Goal: Information Seeking & Learning: Learn about a topic

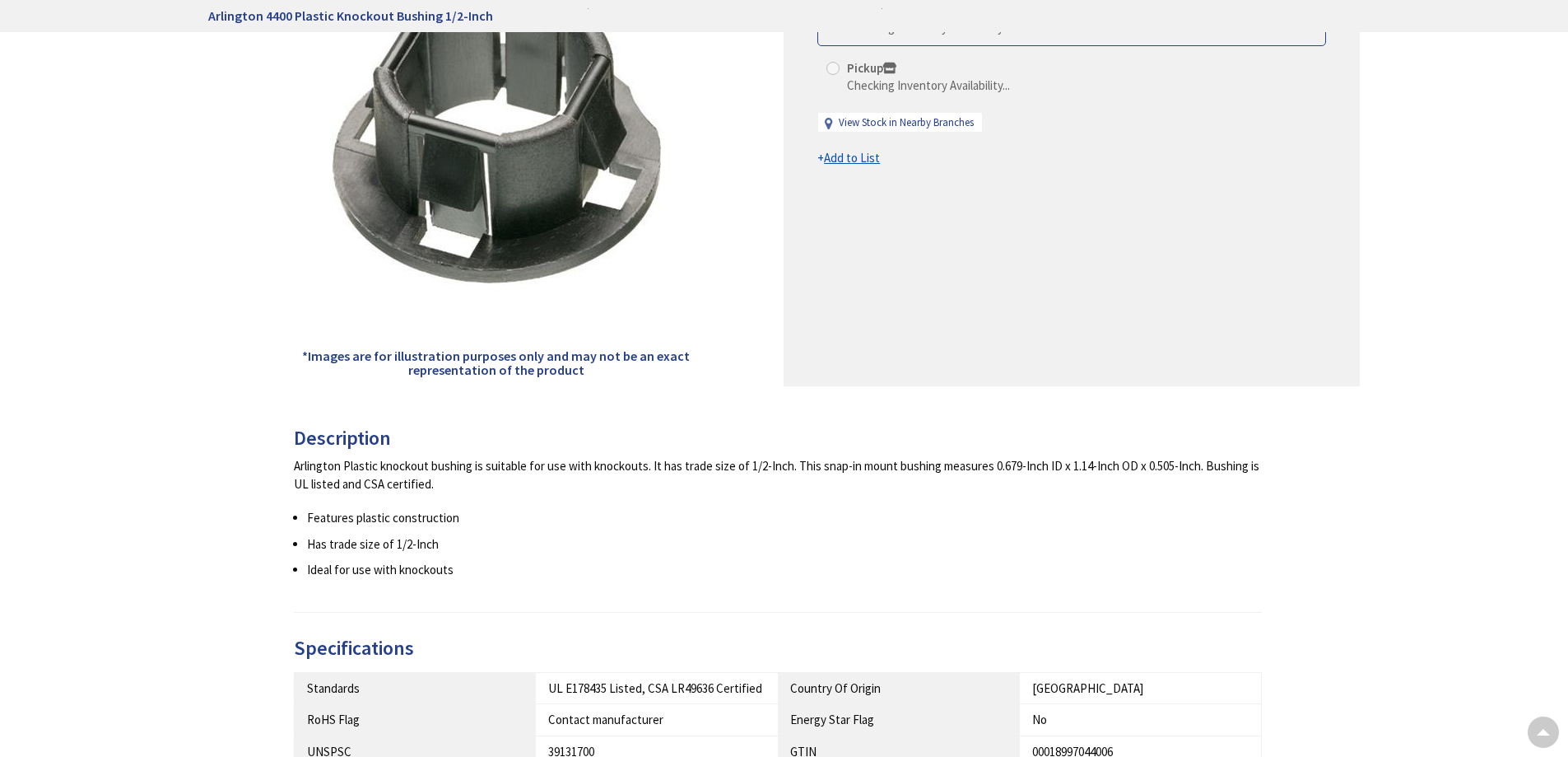
scroll to position [824, 0]
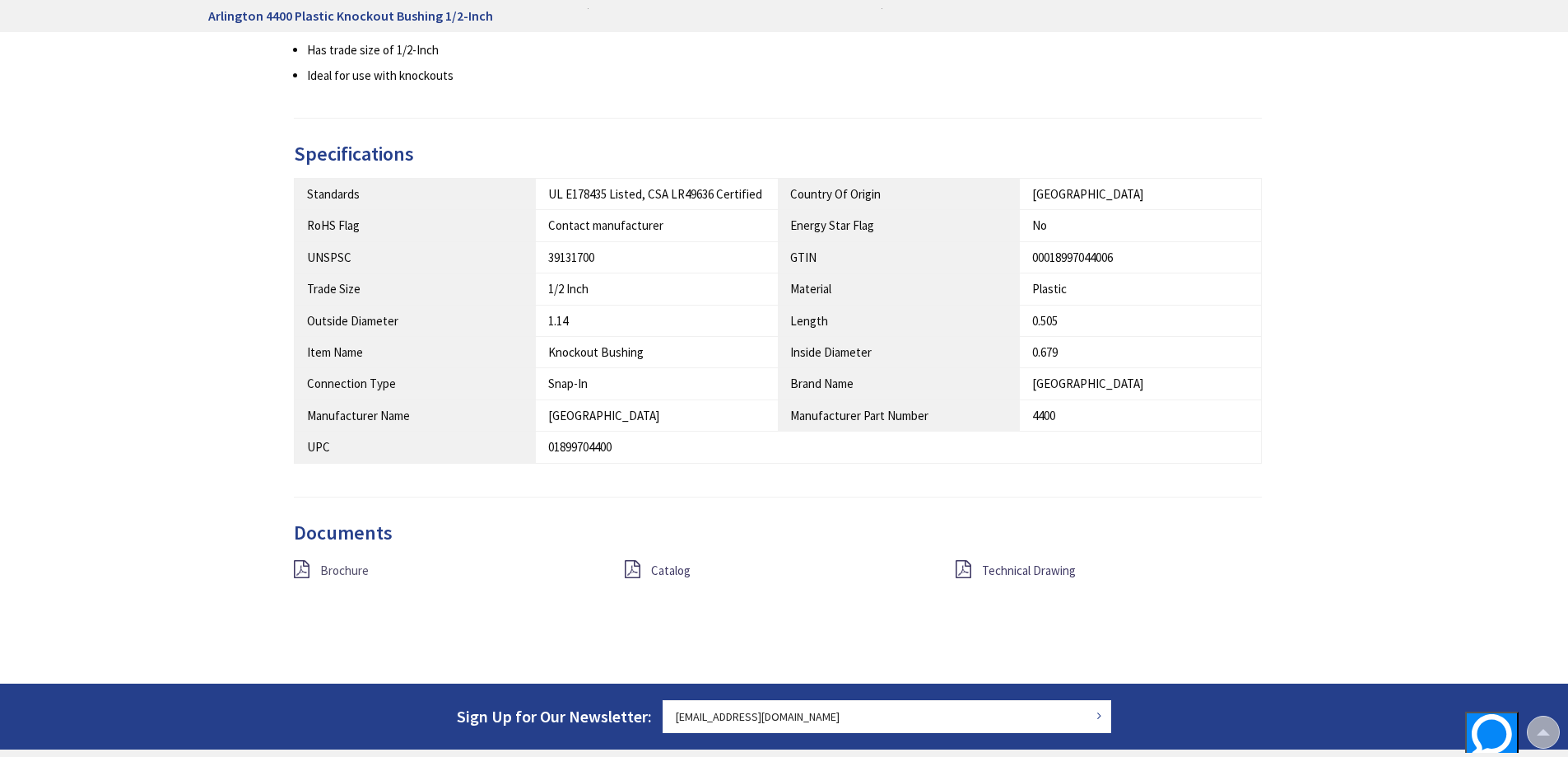
click at [363, 568] on span "Brochure" at bounding box center [345, 571] width 49 height 16
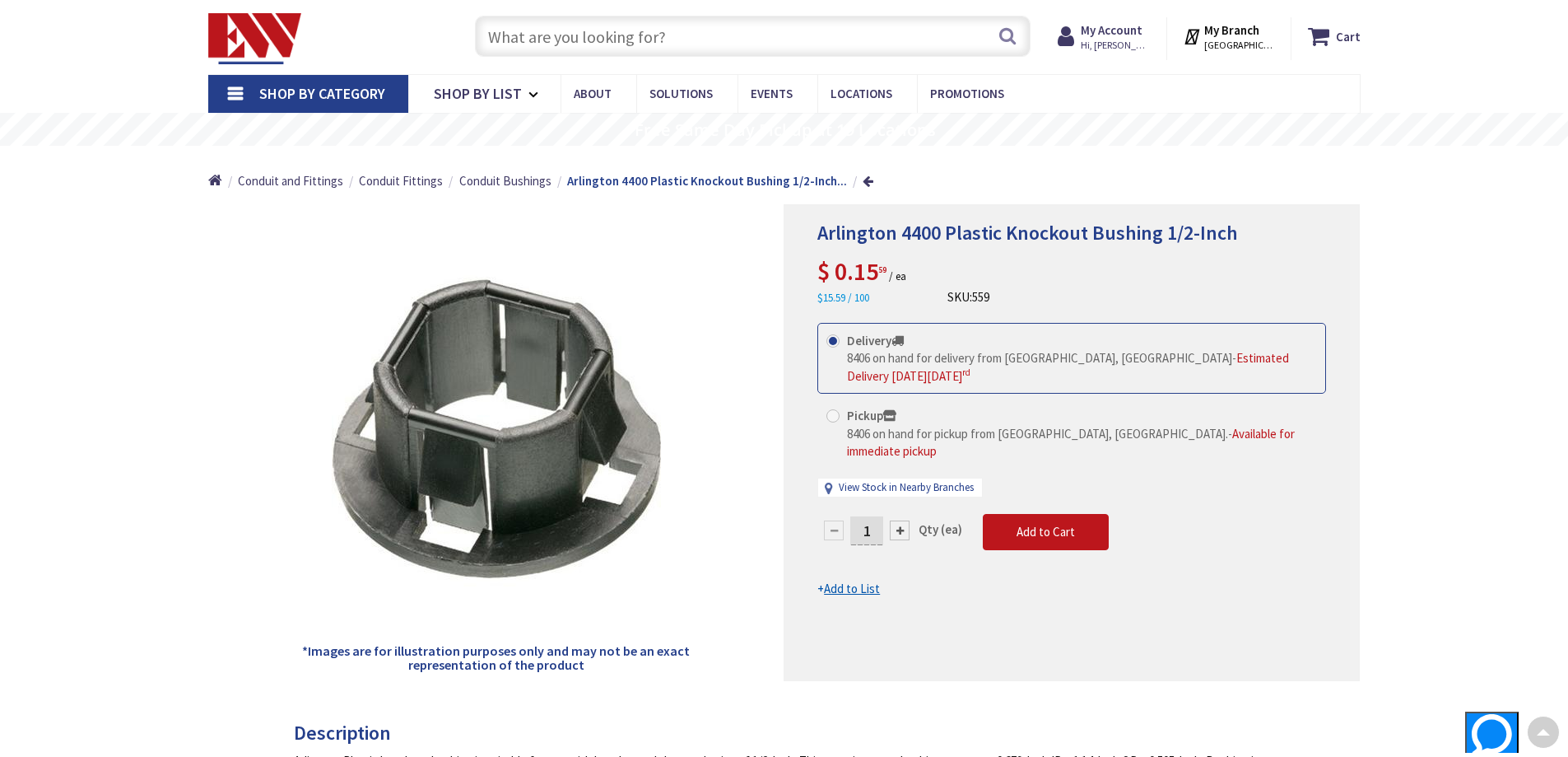
scroll to position [0, 0]
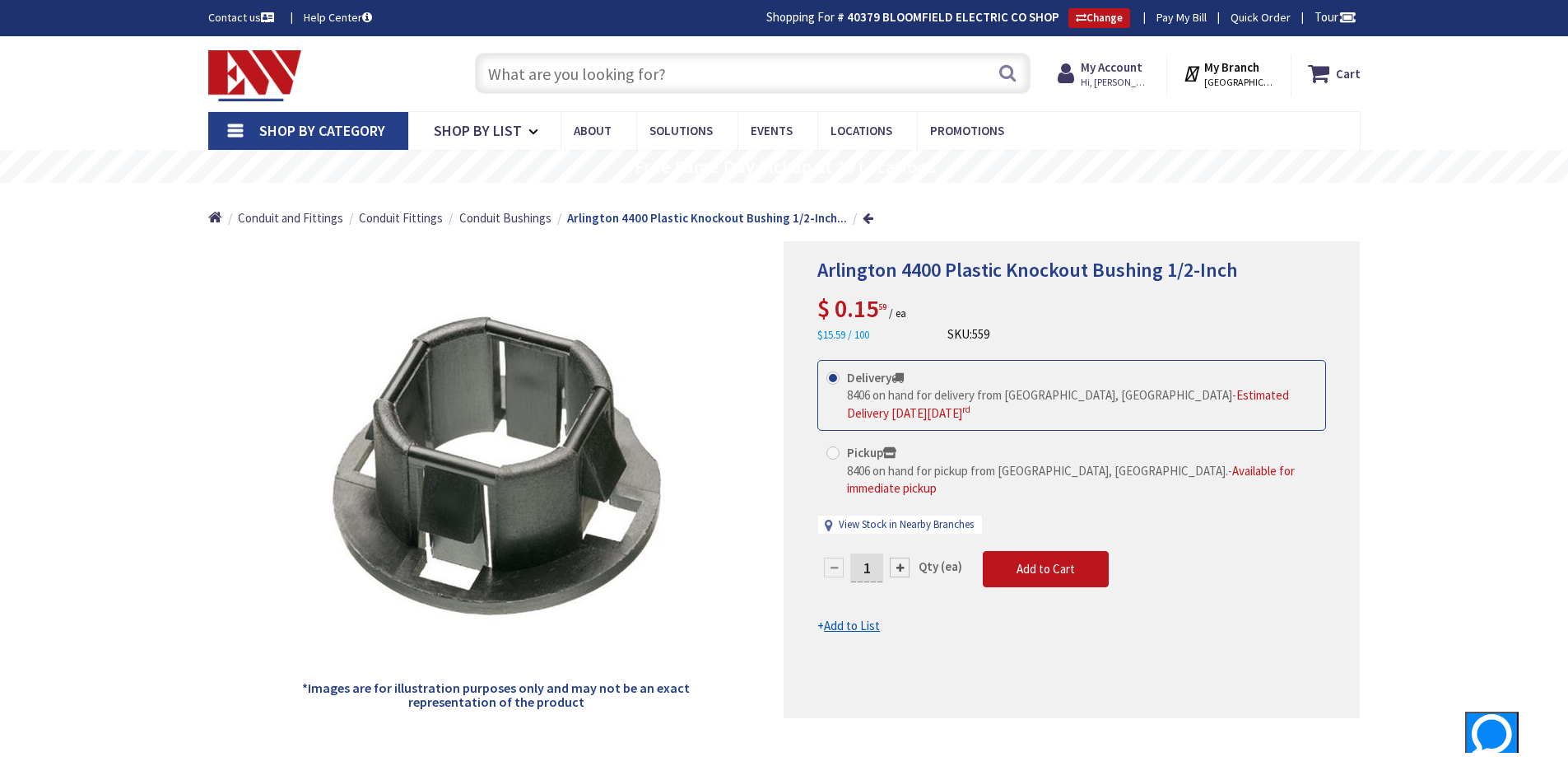
click at [665, 64] on input "text" at bounding box center [753, 74] width 556 height 41
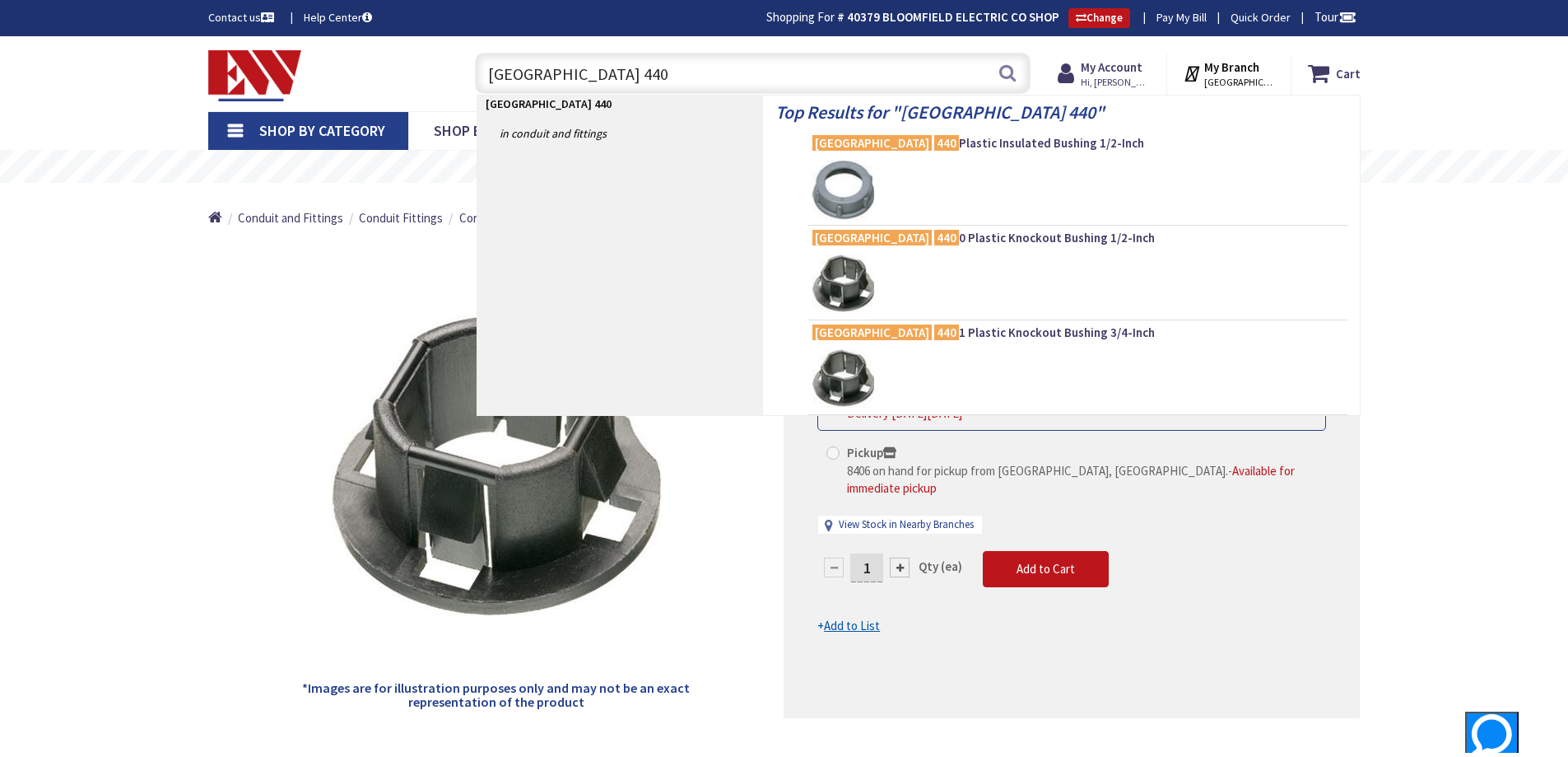
type input "arlington 4402"
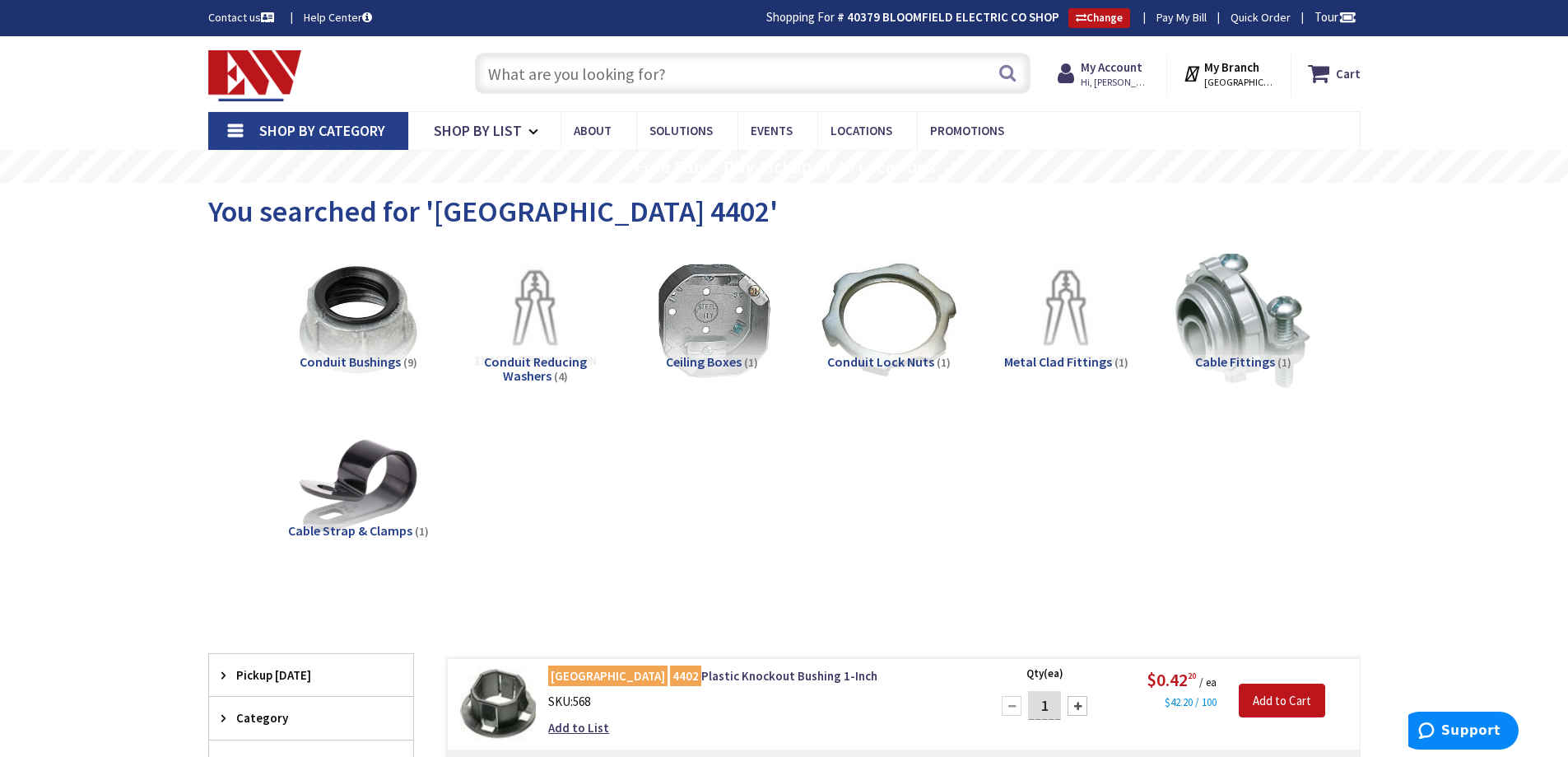
click at [645, 85] on input "text" at bounding box center [753, 74] width 556 height 41
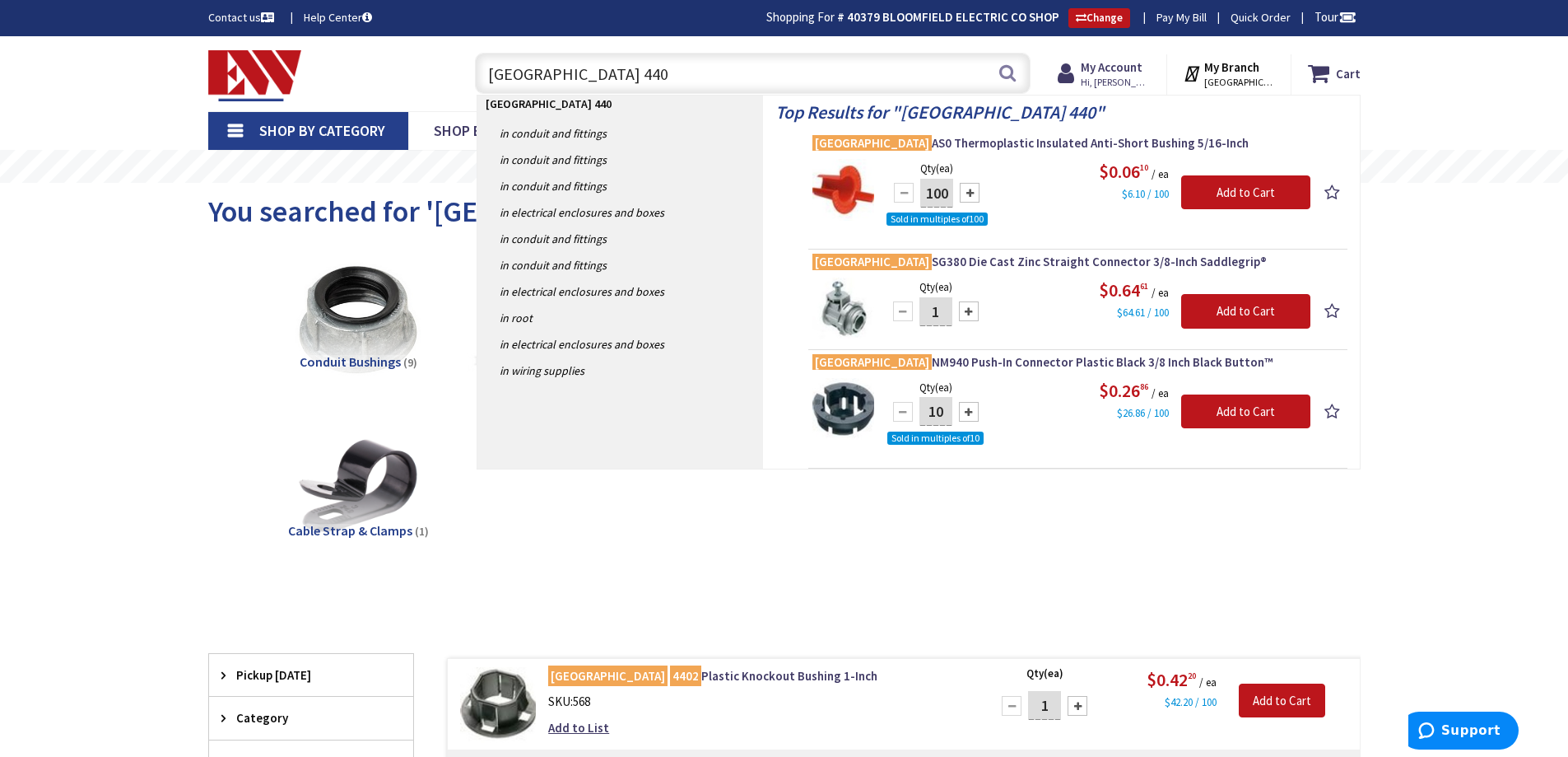
type input "arlington 4403"
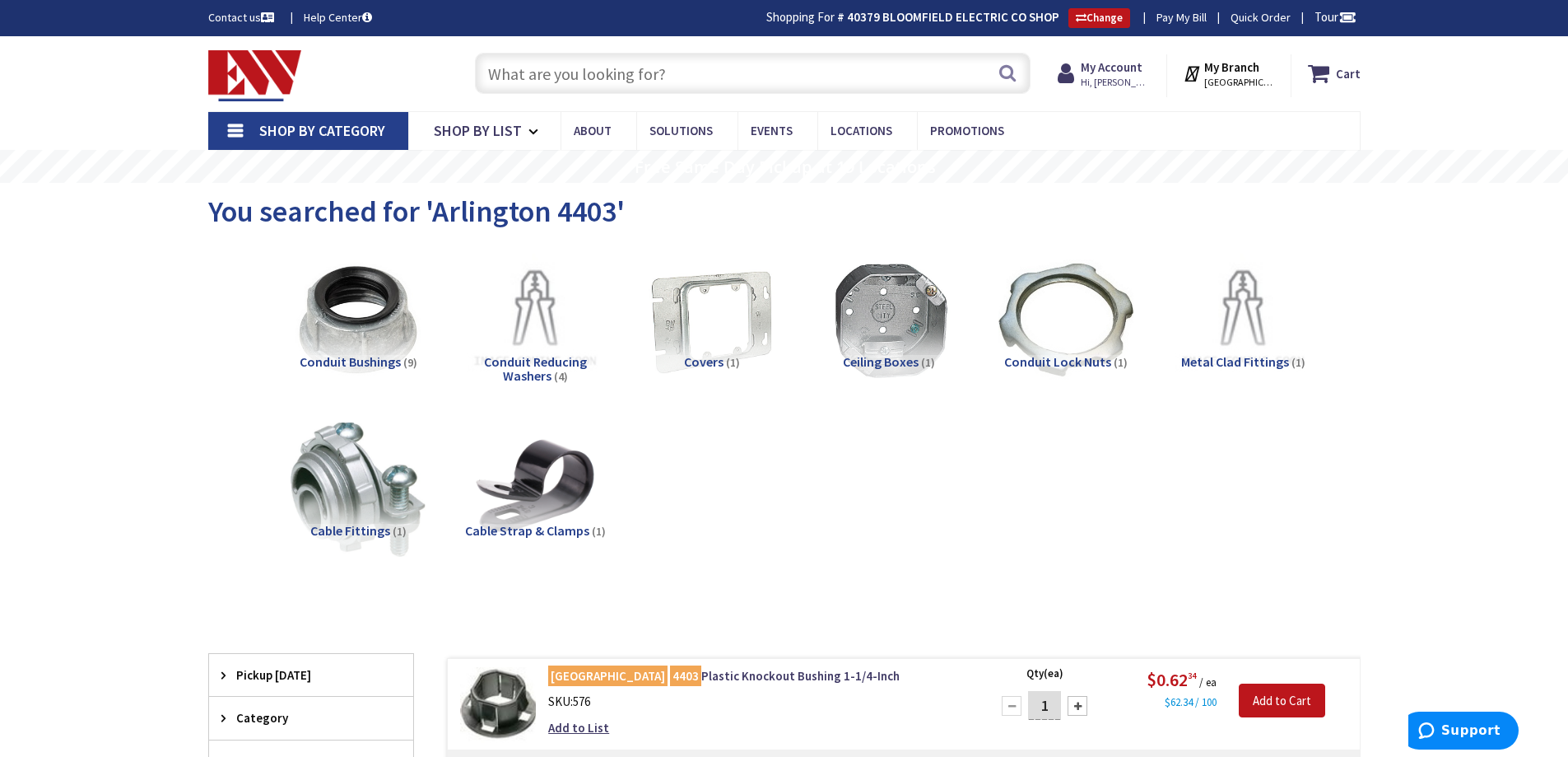
click at [605, 79] on input "text" at bounding box center [753, 74] width 556 height 41
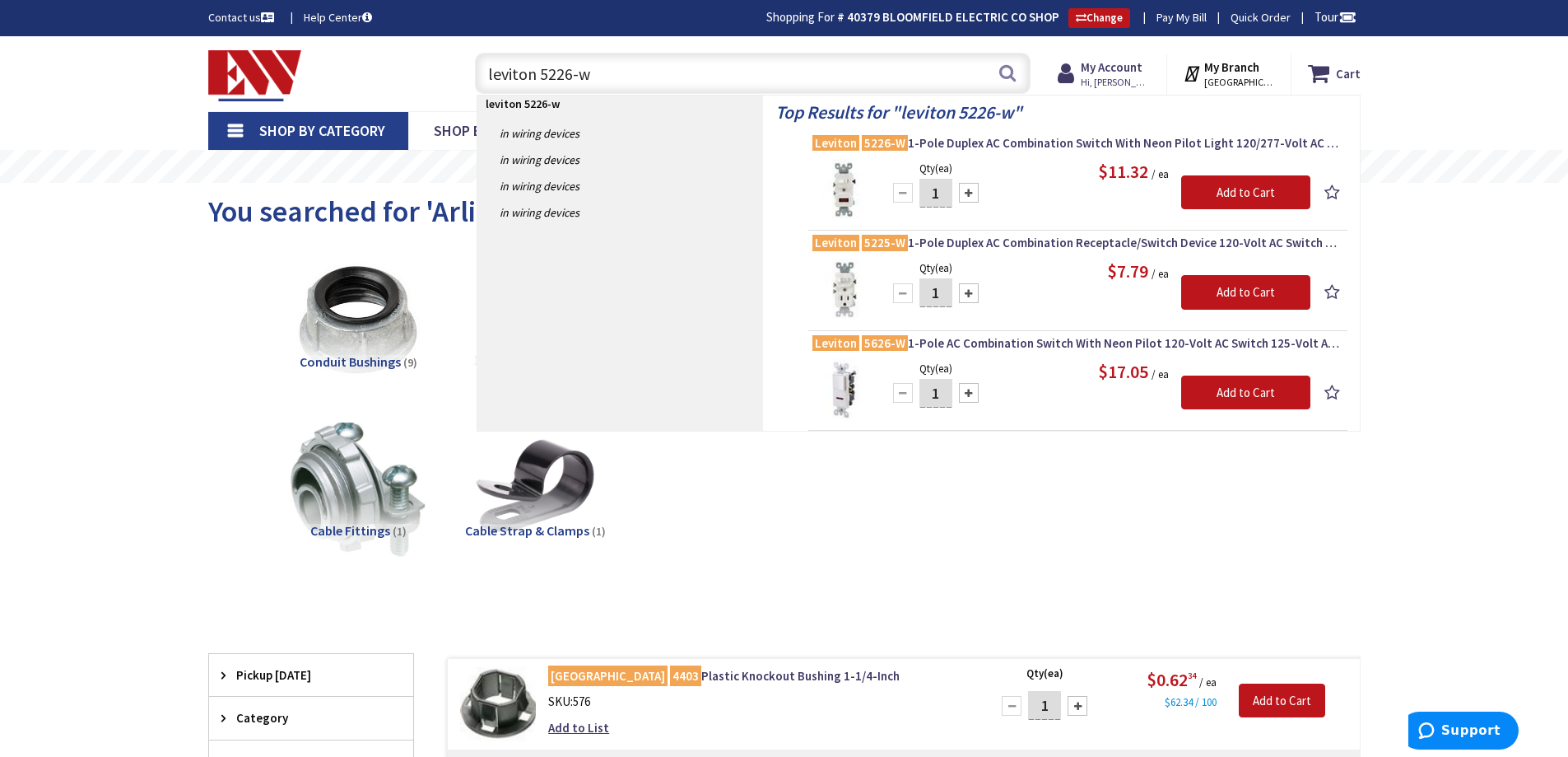
type input "leviton 5226-w"
click at [994, 133] on div "Top Results for " leviton 5226-w " Leviton 5226-W 1-Pole Duplex AC Combination …" at bounding box center [1061, 263] width 597 height 335
click at [1000, 140] on span "Leviton 5226-W 1-Pole Duplex AC Combination Switch With Neon Pilot Light 120/27…" at bounding box center [1078, 143] width 531 height 17
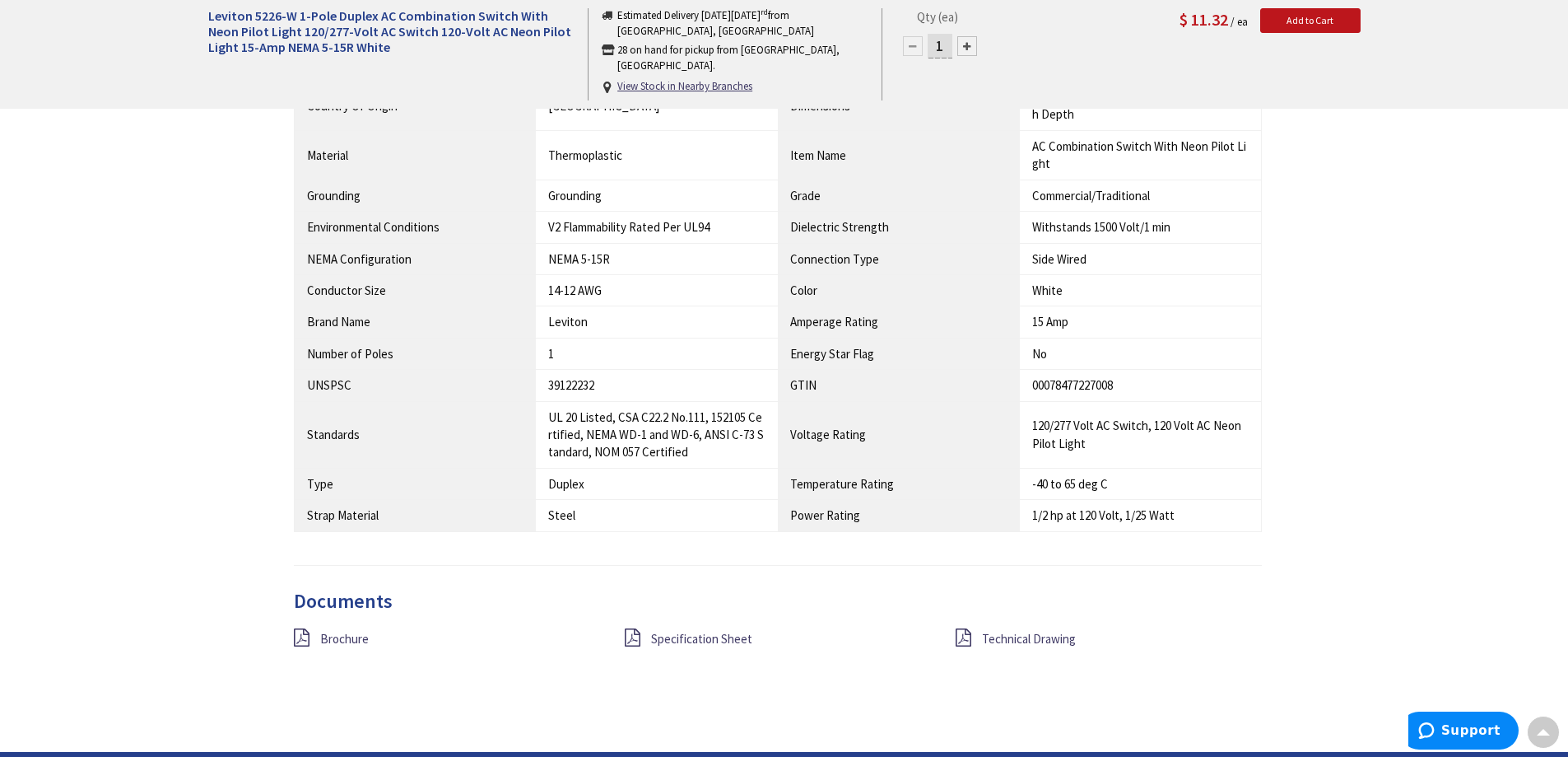
scroll to position [1153, 0]
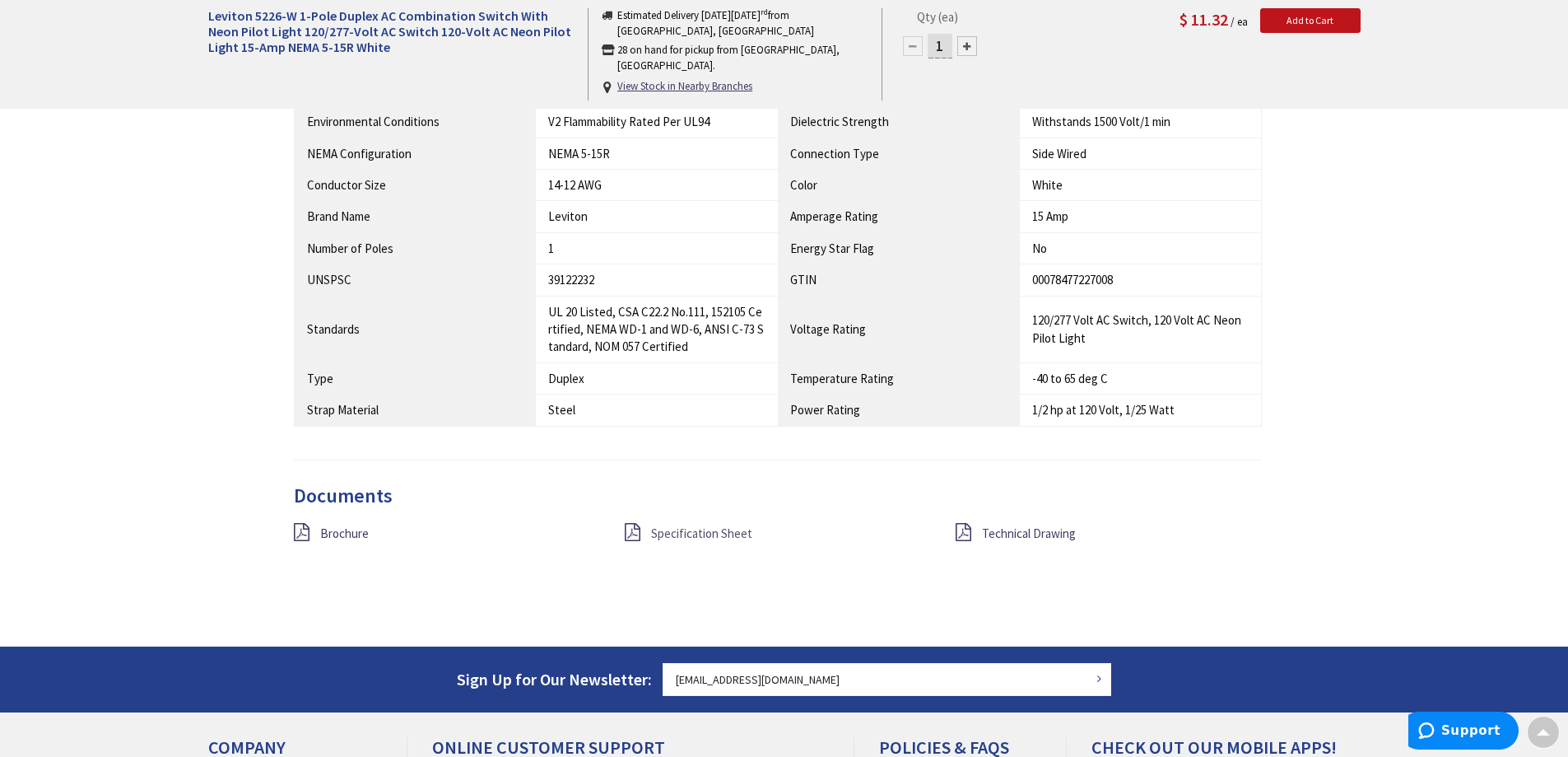
click at [684, 528] on span "Specification Sheet" at bounding box center [701, 533] width 101 height 16
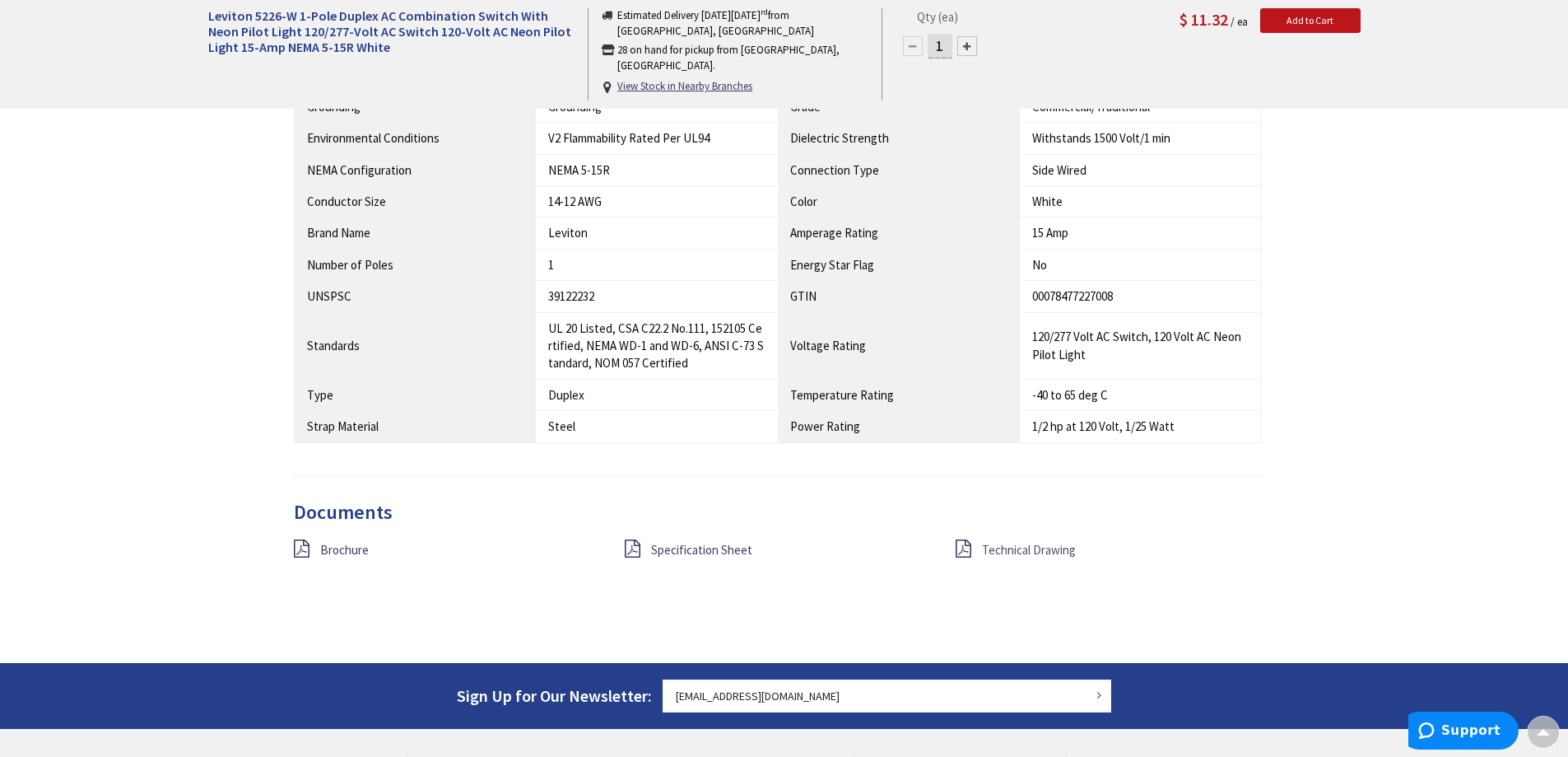
click at [1061, 549] on span "Technical Drawing" at bounding box center [1029, 550] width 94 height 16
